Goal: Check status: Check status

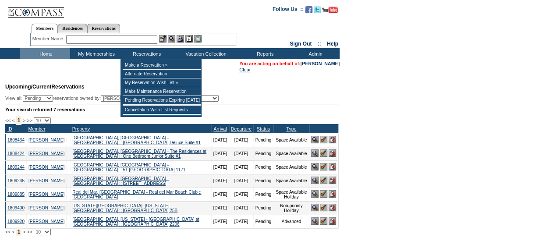
click at [102, 39] on input "text" at bounding box center [111, 39] width 91 height 9
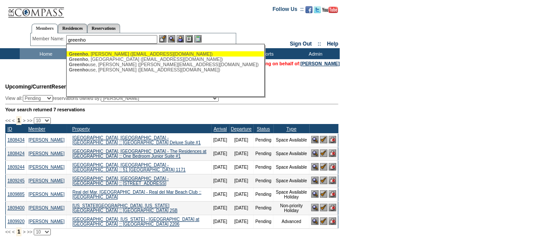
type input "greenho"
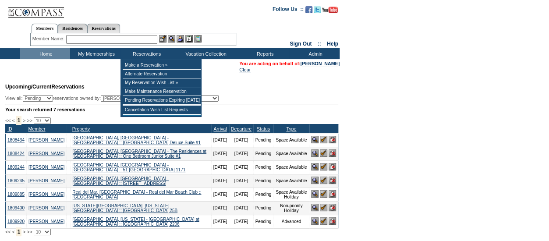
click at [114, 39] on input "text" at bounding box center [111, 39] width 91 height 9
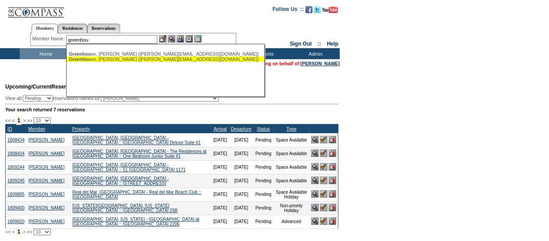
click at [110, 60] on div "Greenhou se, Lucia (luciagreenhouse@me.com)" at bounding box center [165, 58] width 193 height 5
type input "Greenhouse, Lucia (luciagreenhouse@me.com)"
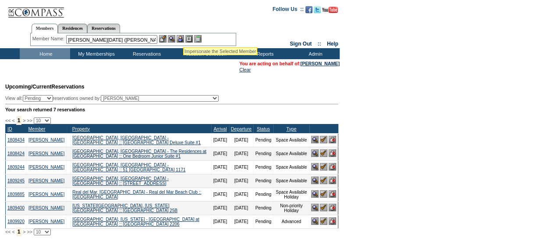
click at [182, 38] on img at bounding box center [179, 38] width 7 height 7
click at [175, 39] on img at bounding box center [171, 38] width 7 height 7
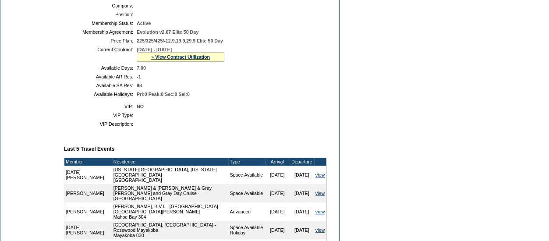
scroll to position [198, 0]
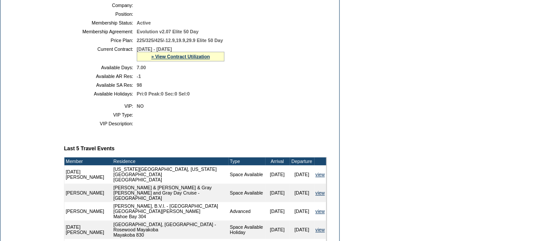
click at [168, 58] on div "» View Contract Utilization" at bounding box center [181, 57] width 88 height 10
click at [169, 59] on link "» View Contract Utilization" at bounding box center [180, 56] width 59 height 5
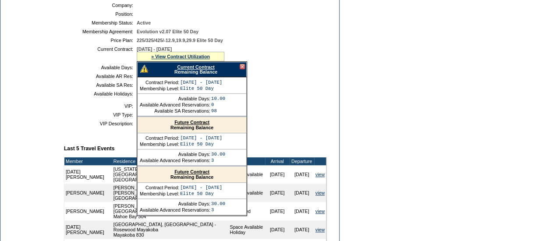
click at [183, 70] on link "Current Contract" at bounding box center [195, 66] width 37 height 5
click at [241, 69] on div at bounding box center [242, 66] width 5 height 5
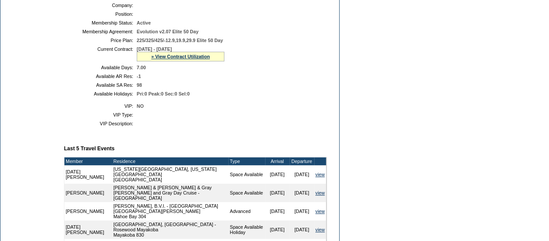
click at [192, 61] on div "» View Contract Utilization" at bounding box center [181, 57] width 88 height 10
click at [189, 59] on link "» View Contract Utilization" at bounding box center [180, 56] width 59 height 5
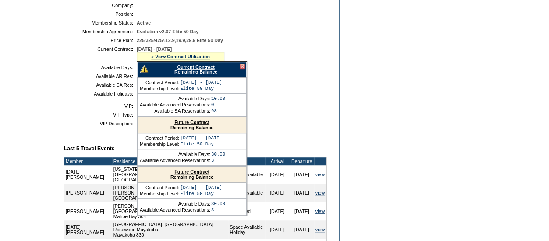
click at [194, 70] on link "Current Contract" at bounding box center [195, 66] width 37 height 5
click at [53, 94] on td "Dashboard Personal Info Business Info Address Info Web Access Notes Current Res…" at bounding box center [29, 150] width 59 height 529
click at [243, 69] on div at bounding box center [242, 66] width 5 height 5
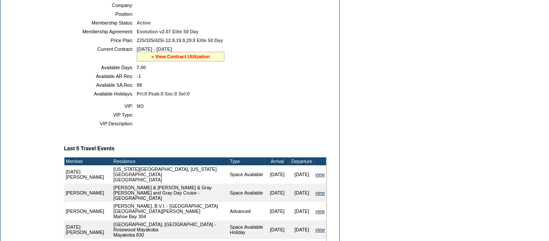
click at [187, 59] on link "» View Contract Utilization" at bounding box center [180, 56] width 59 height 5
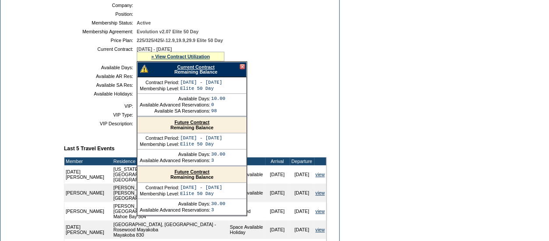
click at [195, 70] on link "Current Contract" at bounding box center [195, 66] width 37 height 5
click at [24, 98] on td "Dashboard Personal Info Business Info Address Info Web Access Notes Current Res…" at bounding box center [29, 150] width 59 height 529
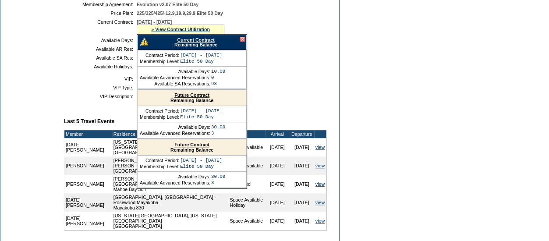
scroll to position [225, 0]
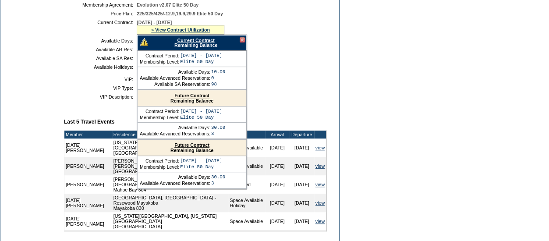
click at [242, 42] on div at bounding box center [242, 39] width 5 height 5
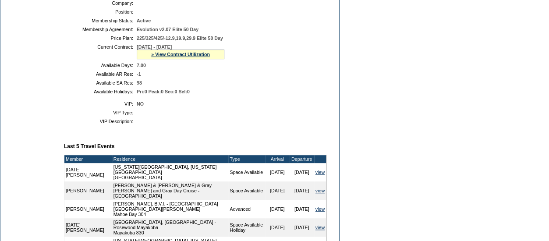
scroll to position [201, 0]
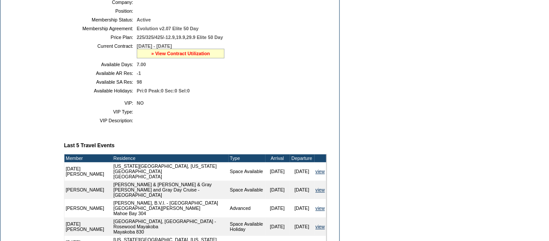
click at [177, 56] on link "» View Contract Utilization" at bounding box center [180, 53] width 59 height 5
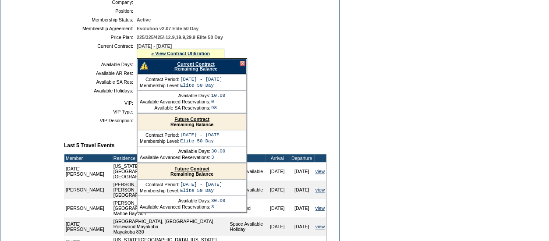
click at [246, 70] on div "Current Contract Remaining Balance" at bounding box center [191, 66] width 109 height 15
click at [243, 66] on div at bounding box center [242, 63] width 5 height 5
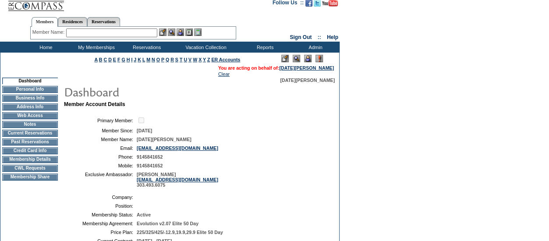
scroll to position [7, 0]
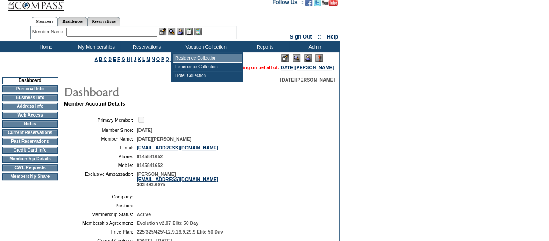
click at [219, 60] on td "Residence Collection" at bounding box center [207, 58] width 69 height 9
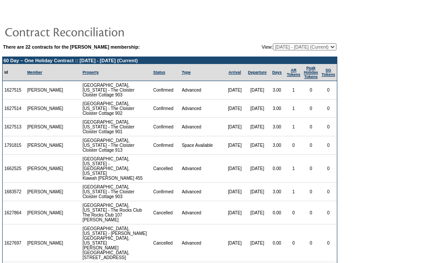
scroll to position [266, 0]
